Goal: Task Accomplishment & Management: Manage account settings

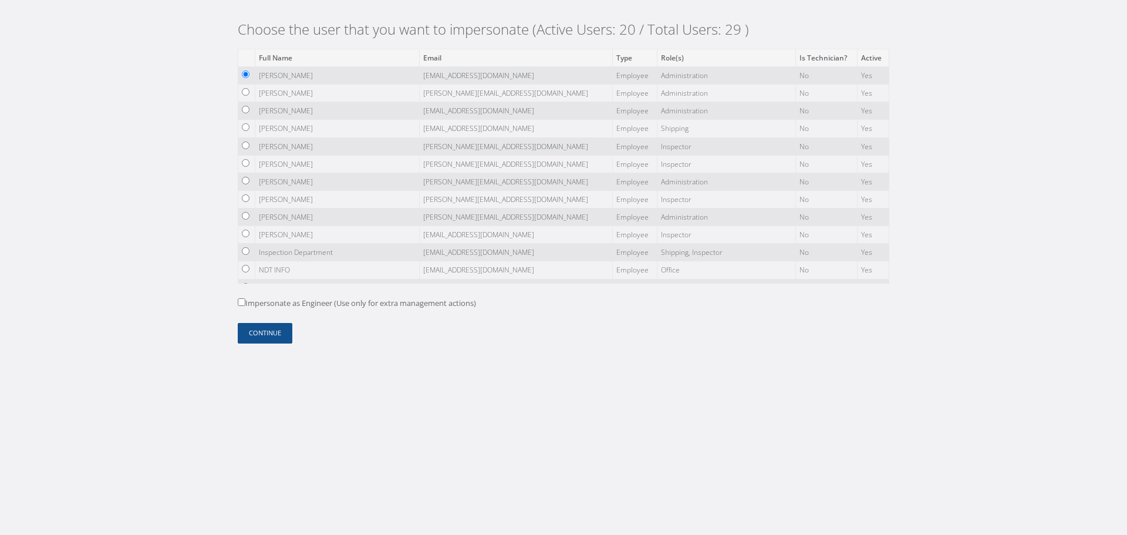
click at [258, 322] on form "Full Name Email Type Role(s) Is Technician? Active DIEGO RUEDA diego@ndt-soluti…" at bounding box center [564, 196] width 652 height 295
click at [259, 330] on button "Continue" at bounding box center [265, 333] width 55 height 21
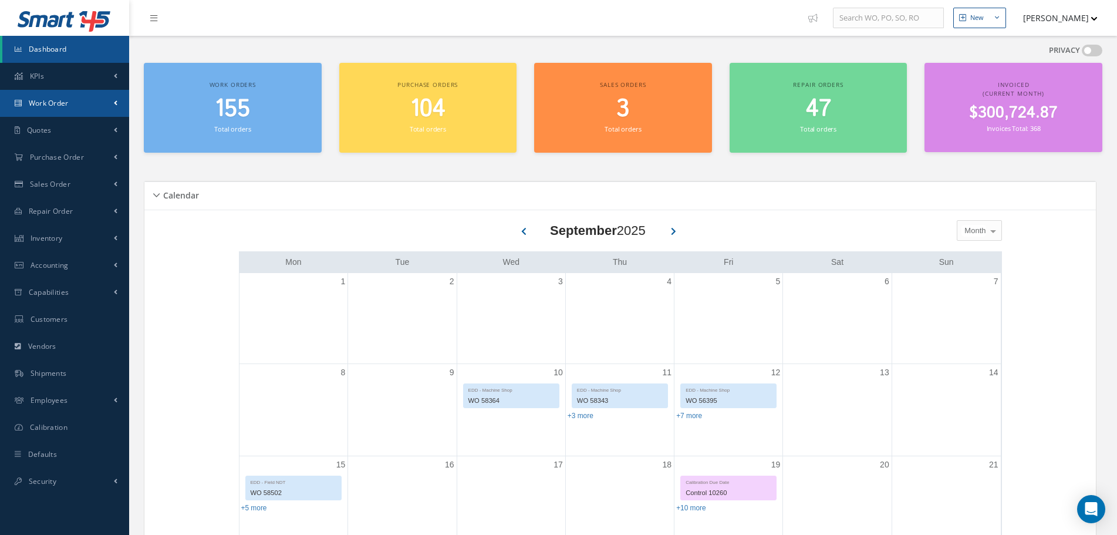
click at [100, 102] on link "Work Order" at bounding box center [64, 103] width 129 height 27
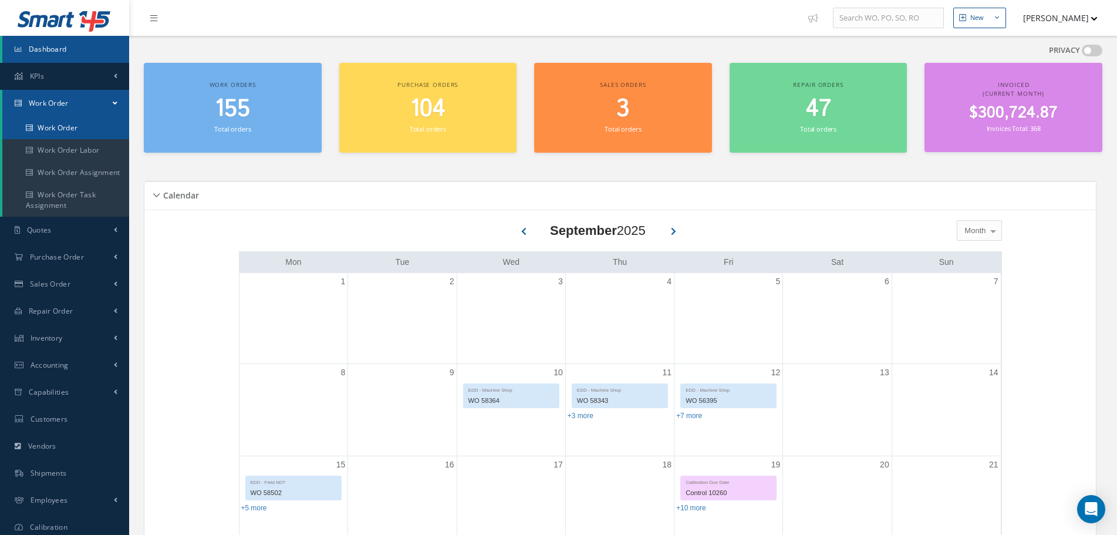
click at [86, 132] on link "Work Order" at bounding box center [65, 128] width 127 height 22
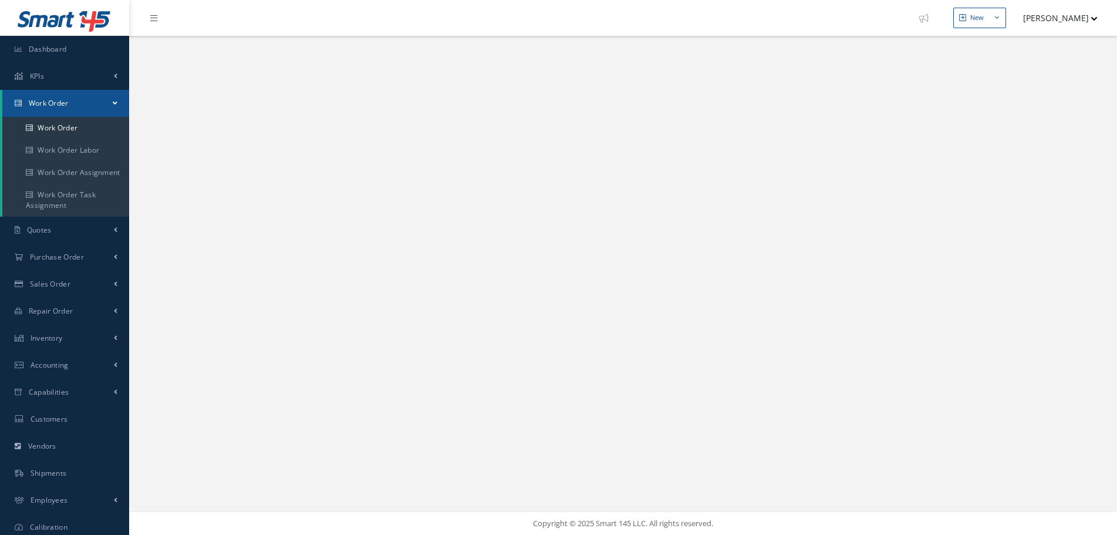
select select "25"
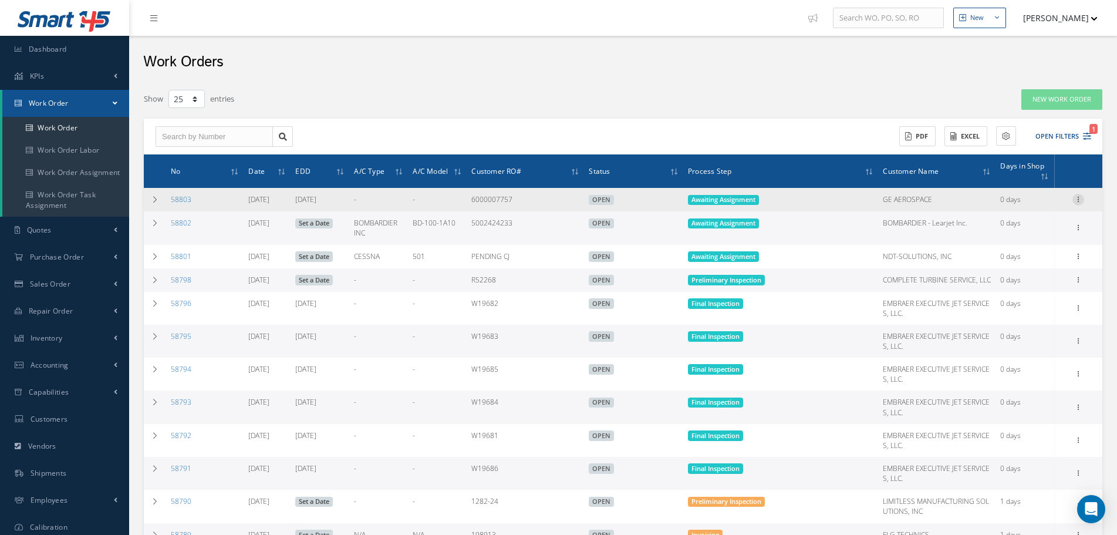
click at [1080, 197] on icon at bounding box center [1079, 198] width 12 height 9
click at [1018, 207] on link "Edit" at bounding box center [1024, 207] width 93 height 15
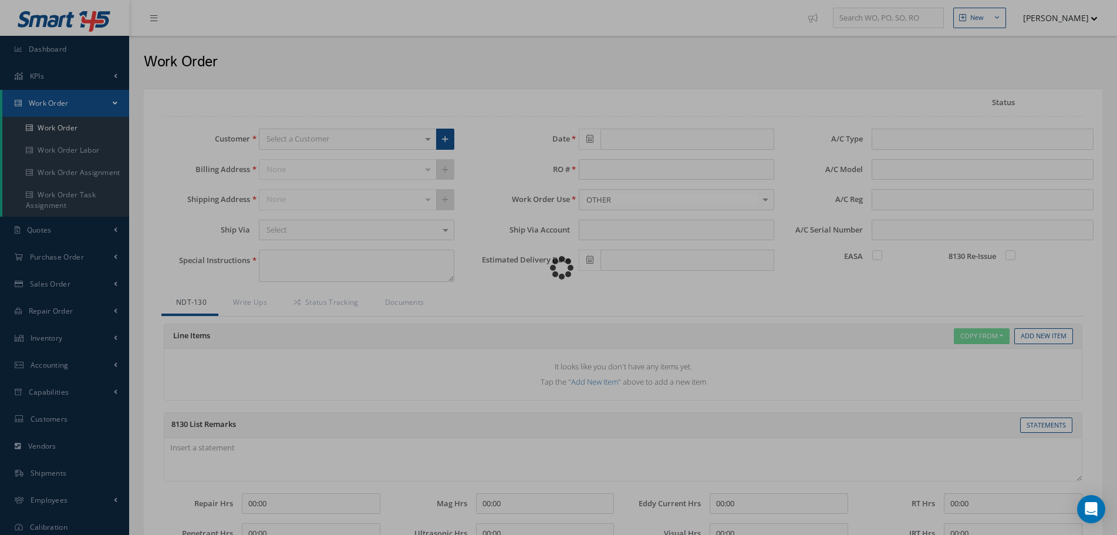
type input "[DATE]"
type input "6000007757"
type textarea "UT REQ @ CVG - ESN: 958509"
type input "[DATE]"
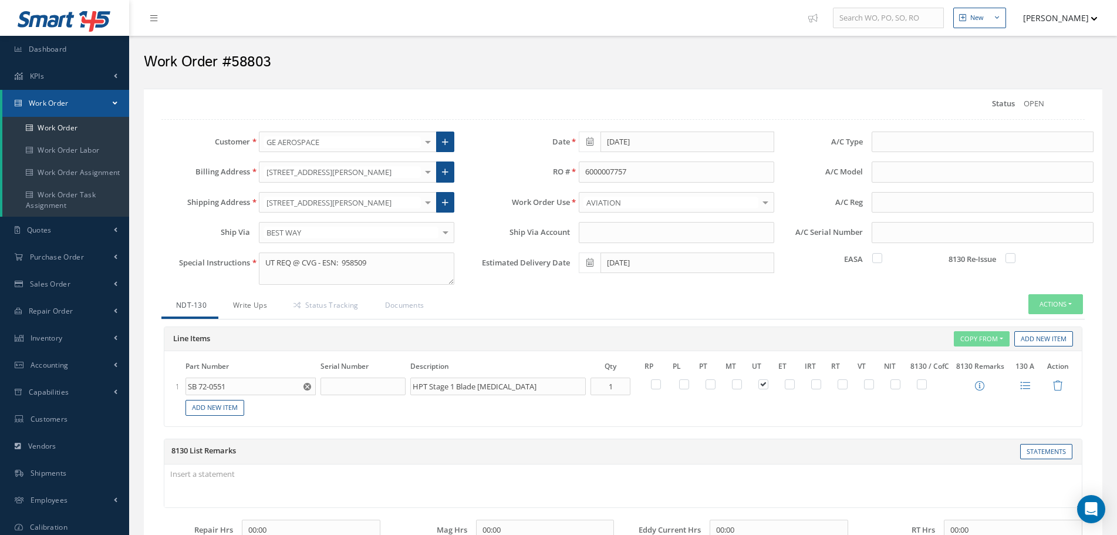
click at [267, 306] on link "Write Ups" at bounding box center [248, 306] width 60 height 25
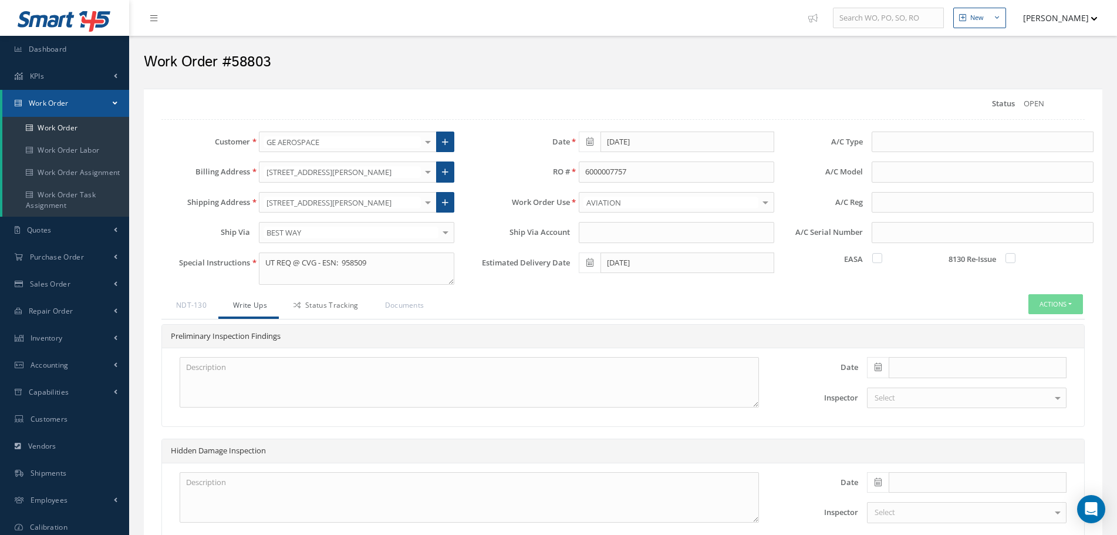
click at [309, 308] on link "Status Tracking" at bounding box center [325, 306] width 92 height 25
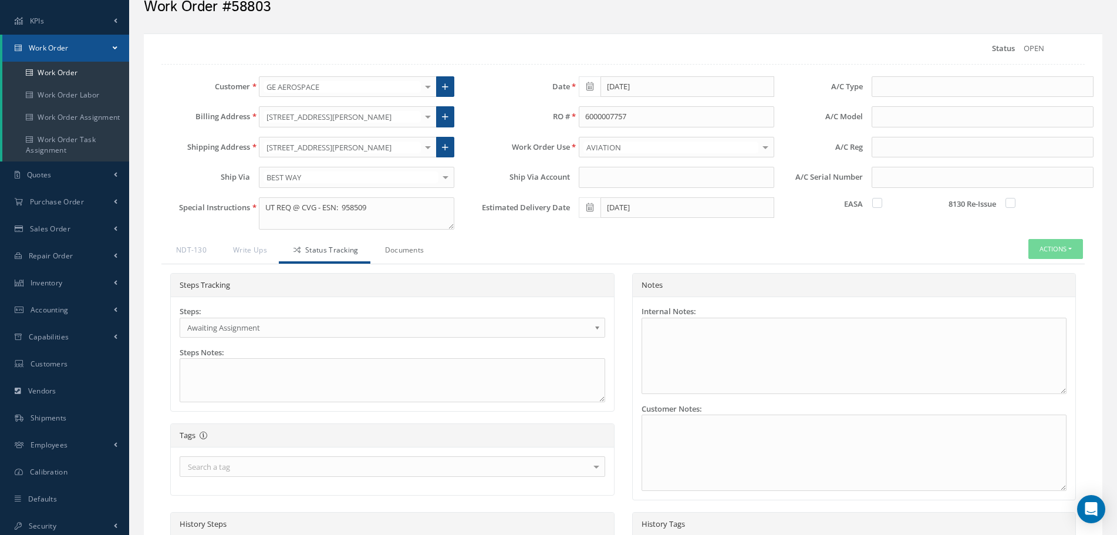
scroll to position [41, 0]
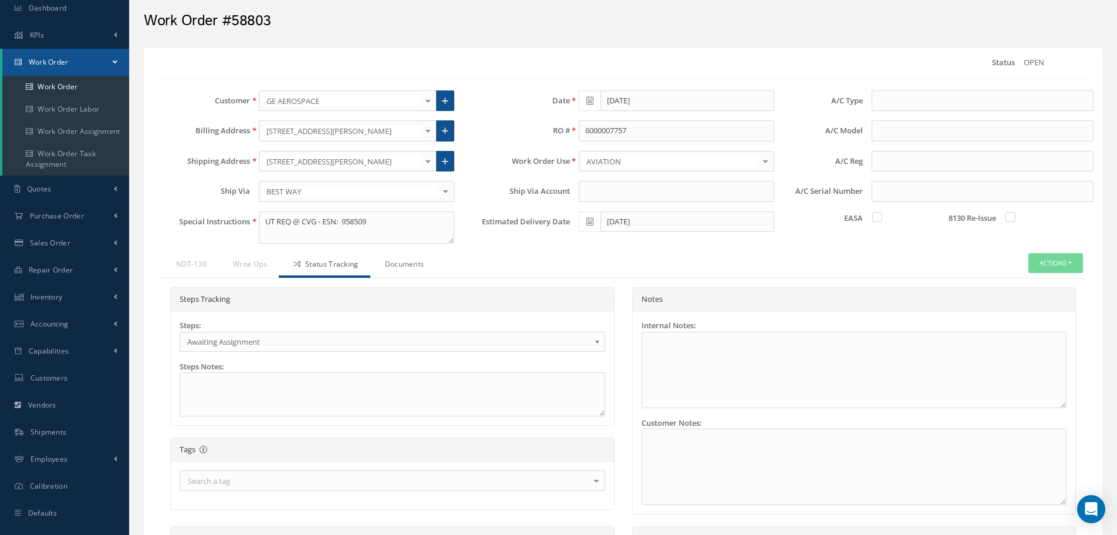
click at [400, 261] on link "Documents" at bounding box center [403, 265] width 66 height 25
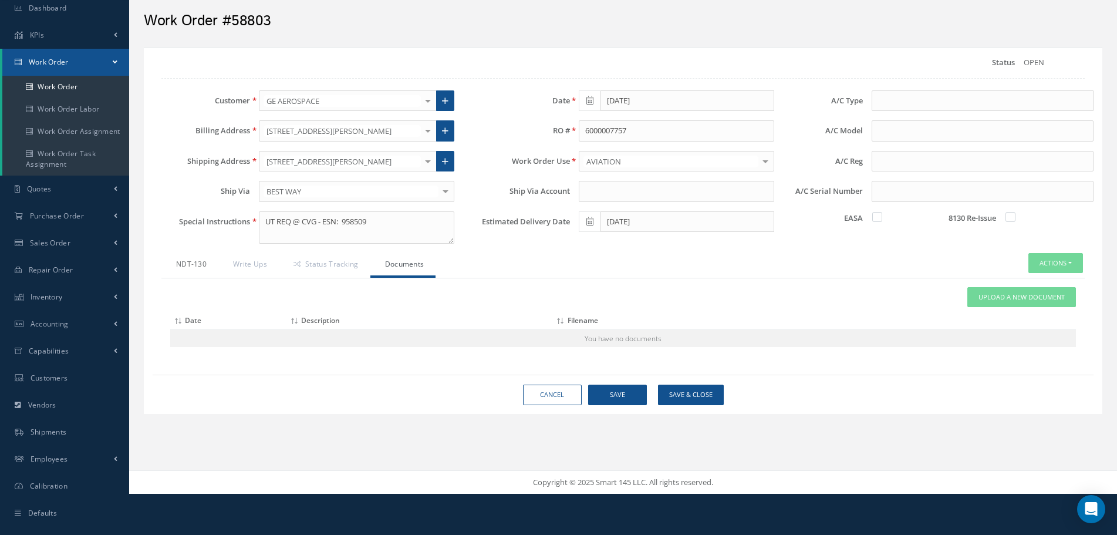
click at [178, 265] on link "NDT-130" at bounding box center [189, 265] width 57 height 25
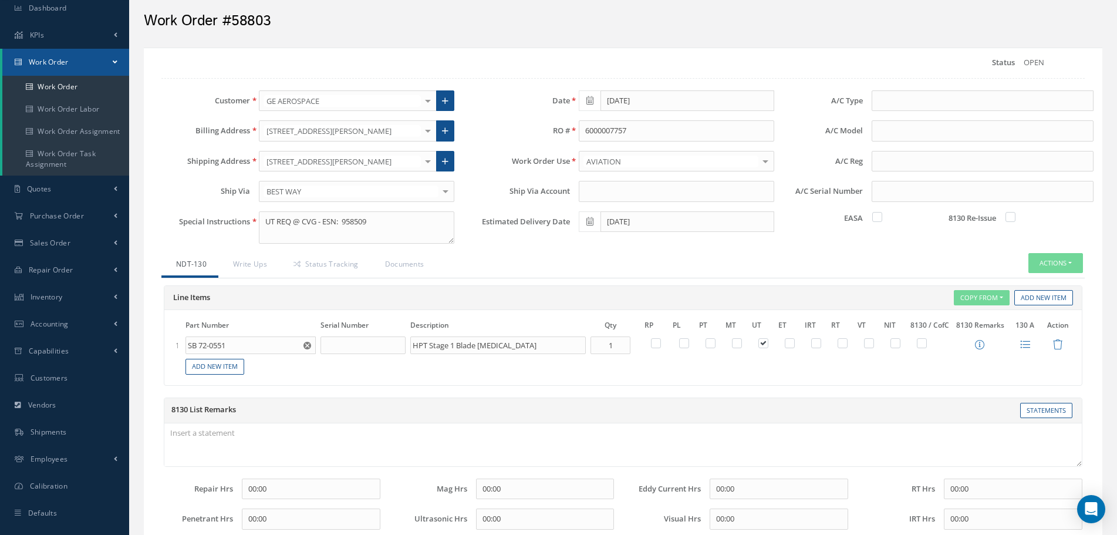
scroll to position [164, 0]
